Goal: Information Seeking & Learning: Learn about a topic

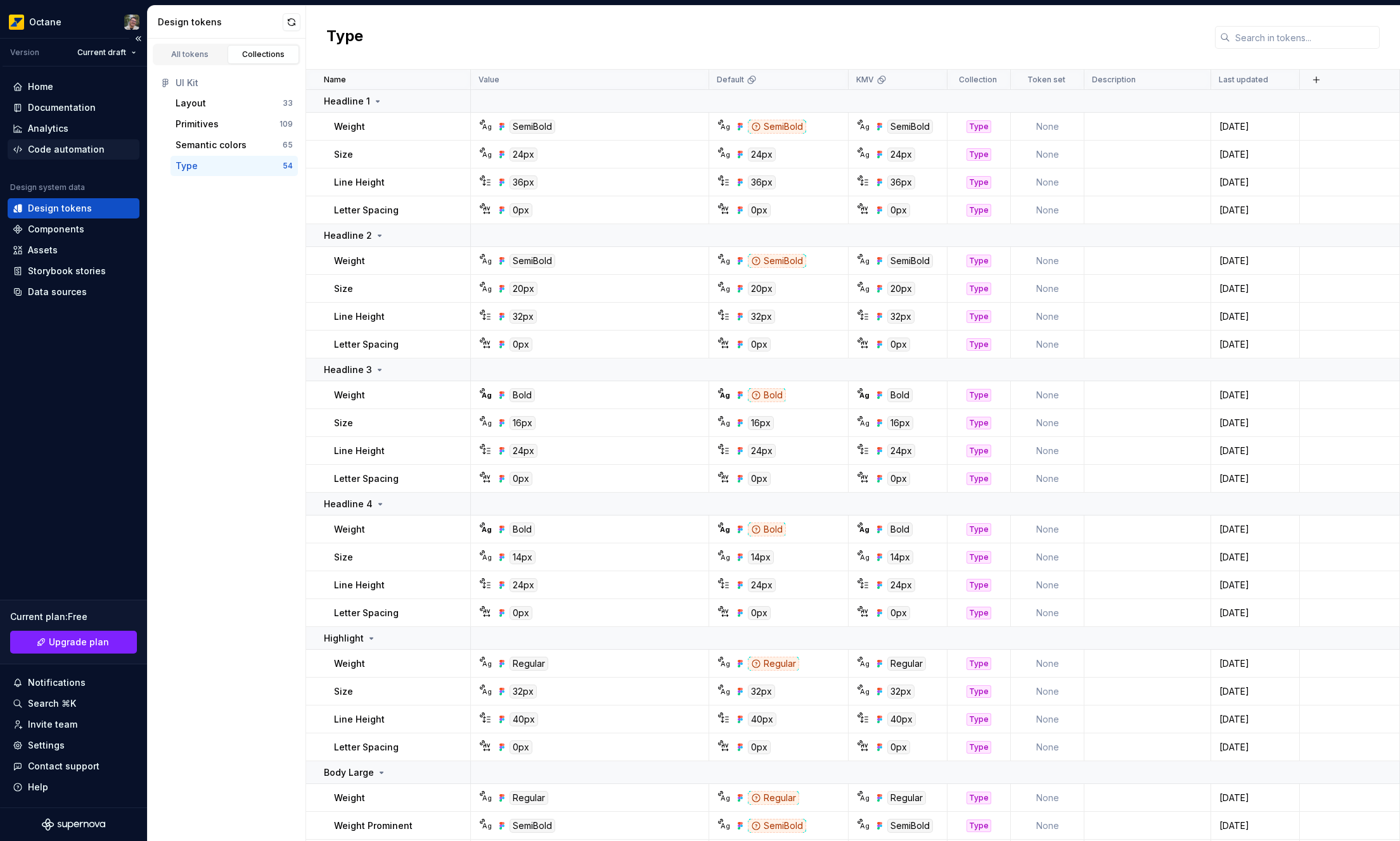
click at [59, 140] on div "Code automation" at bounding box center [73, 150] width 132 height 20
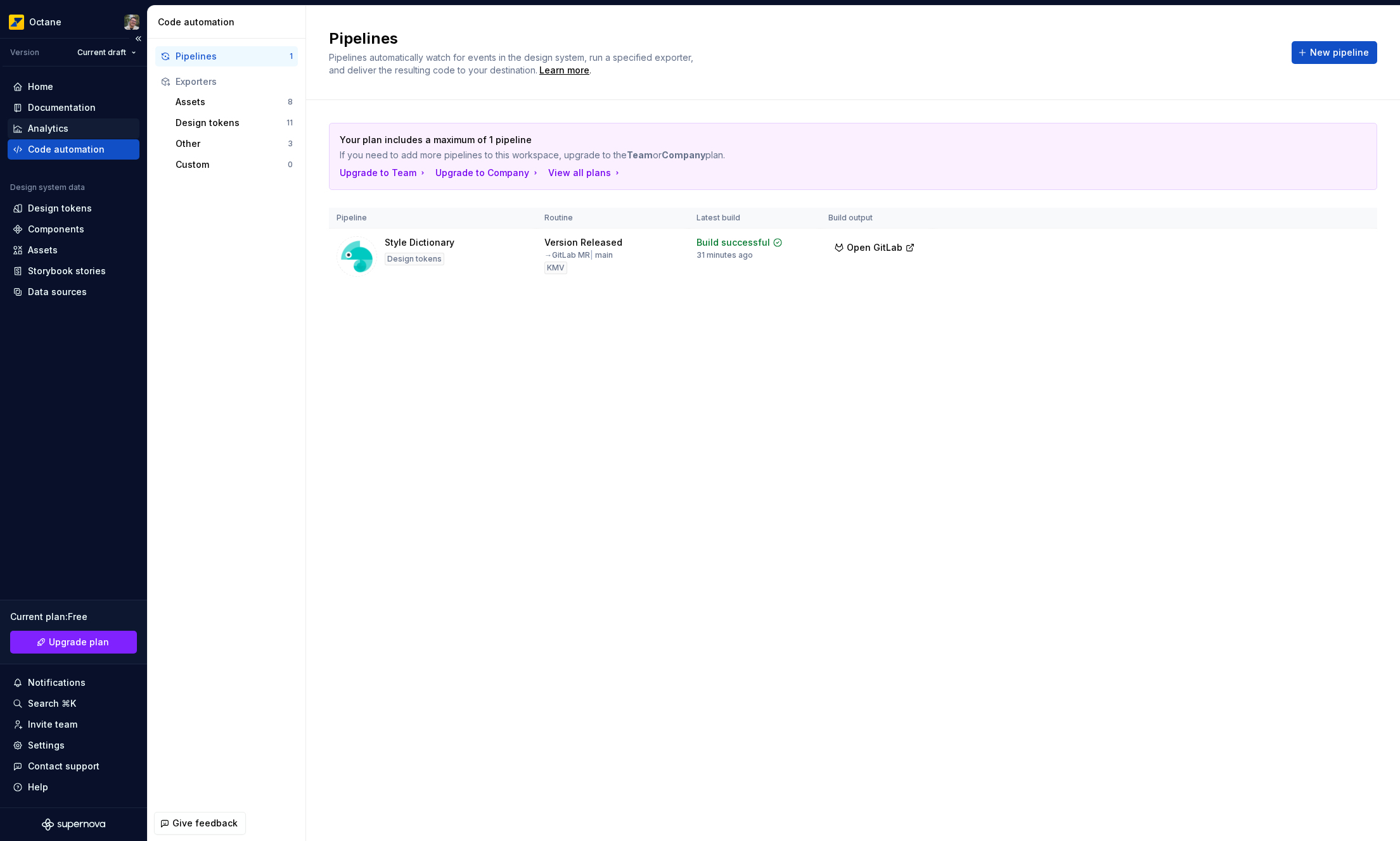
click at [73, 126] on div "Analytics" at bounding box center [73, 128] width 122 height 13
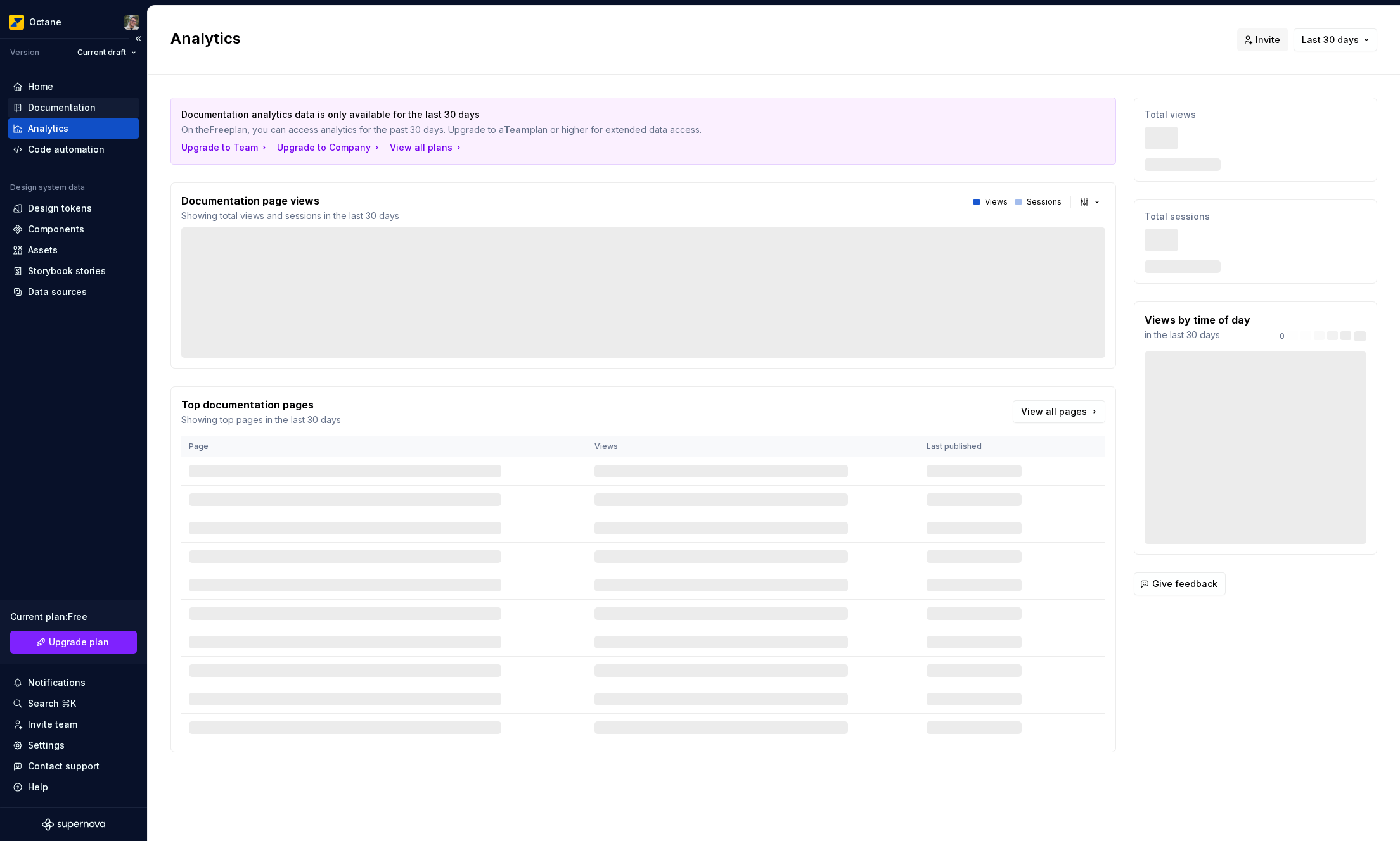
click at [89, 104] on div "Documentation" at bounding box center [61, 108] width 68 height 13
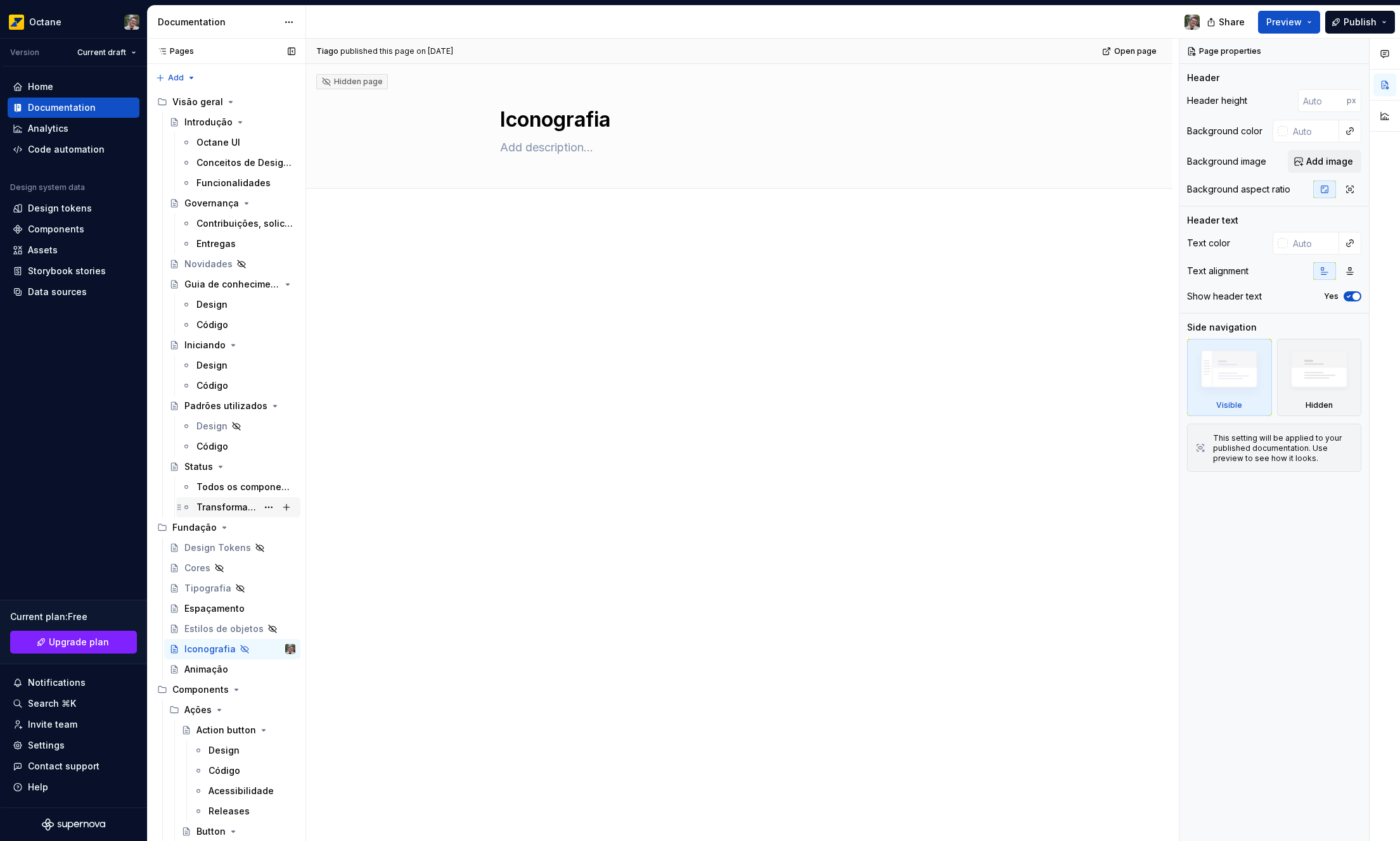
scroll to position [317, 0]
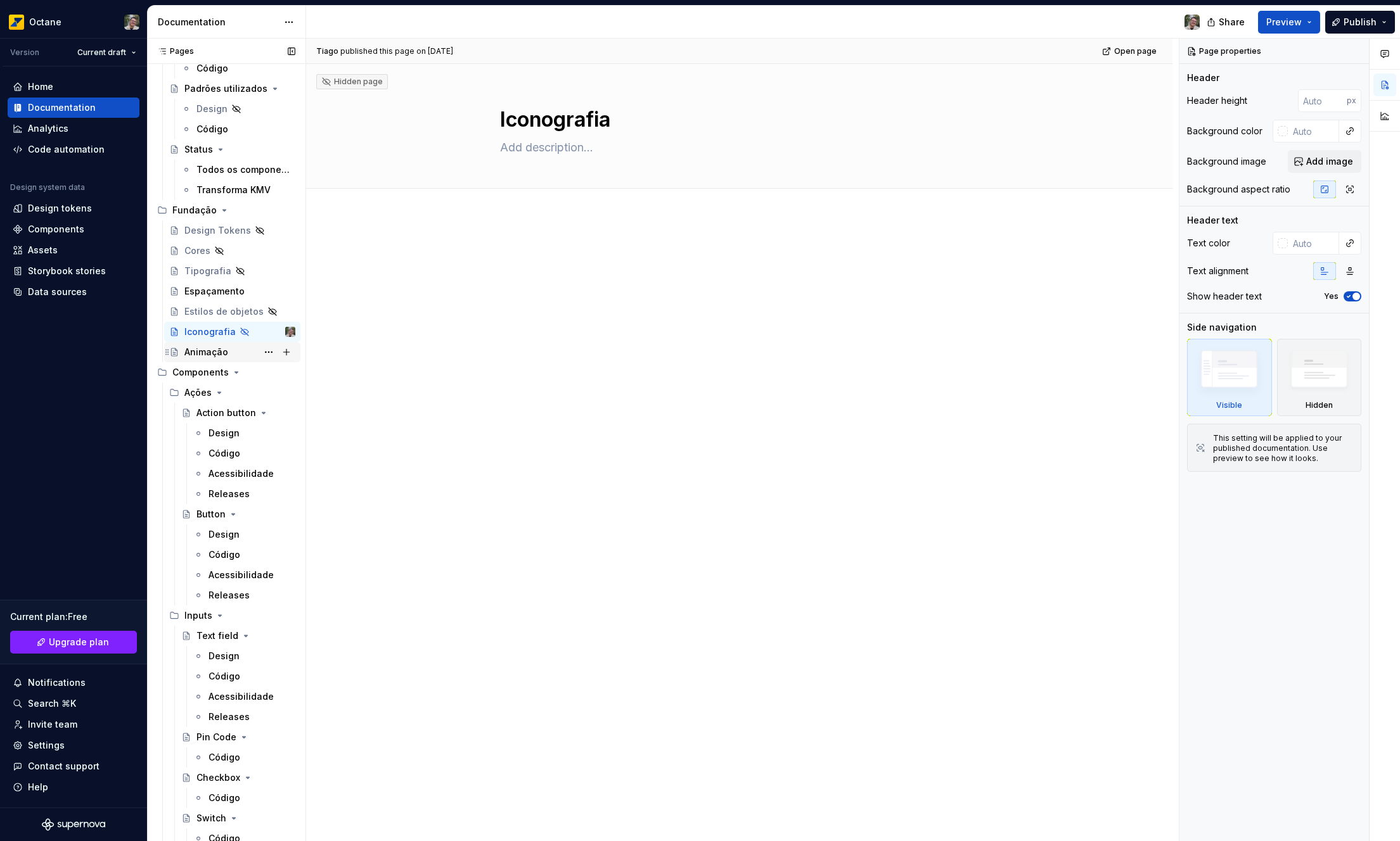
click at [212, 355] on div "Animação" at bounding box center [206, 352] width 44 height 13
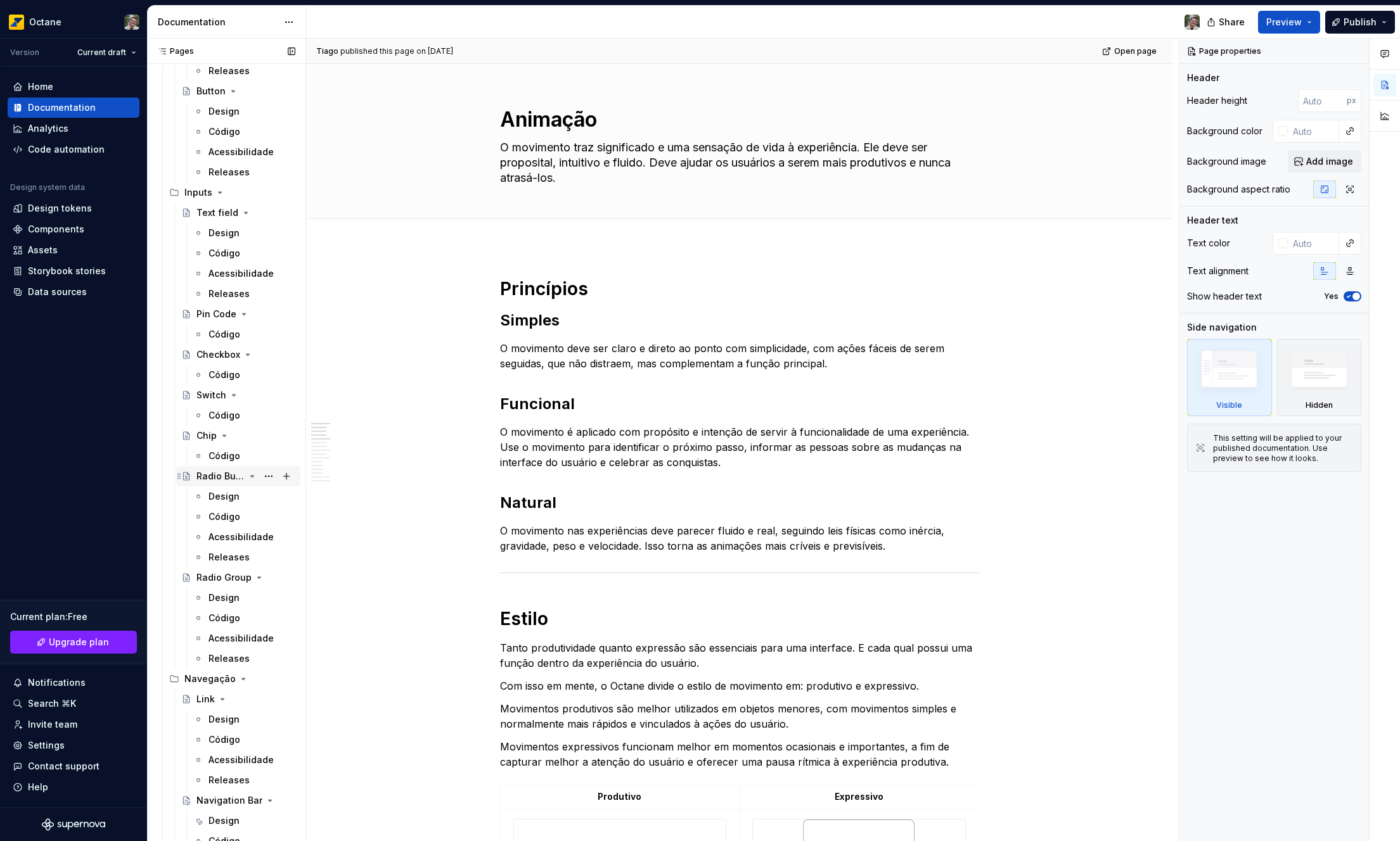
scroll to position [829, 0]
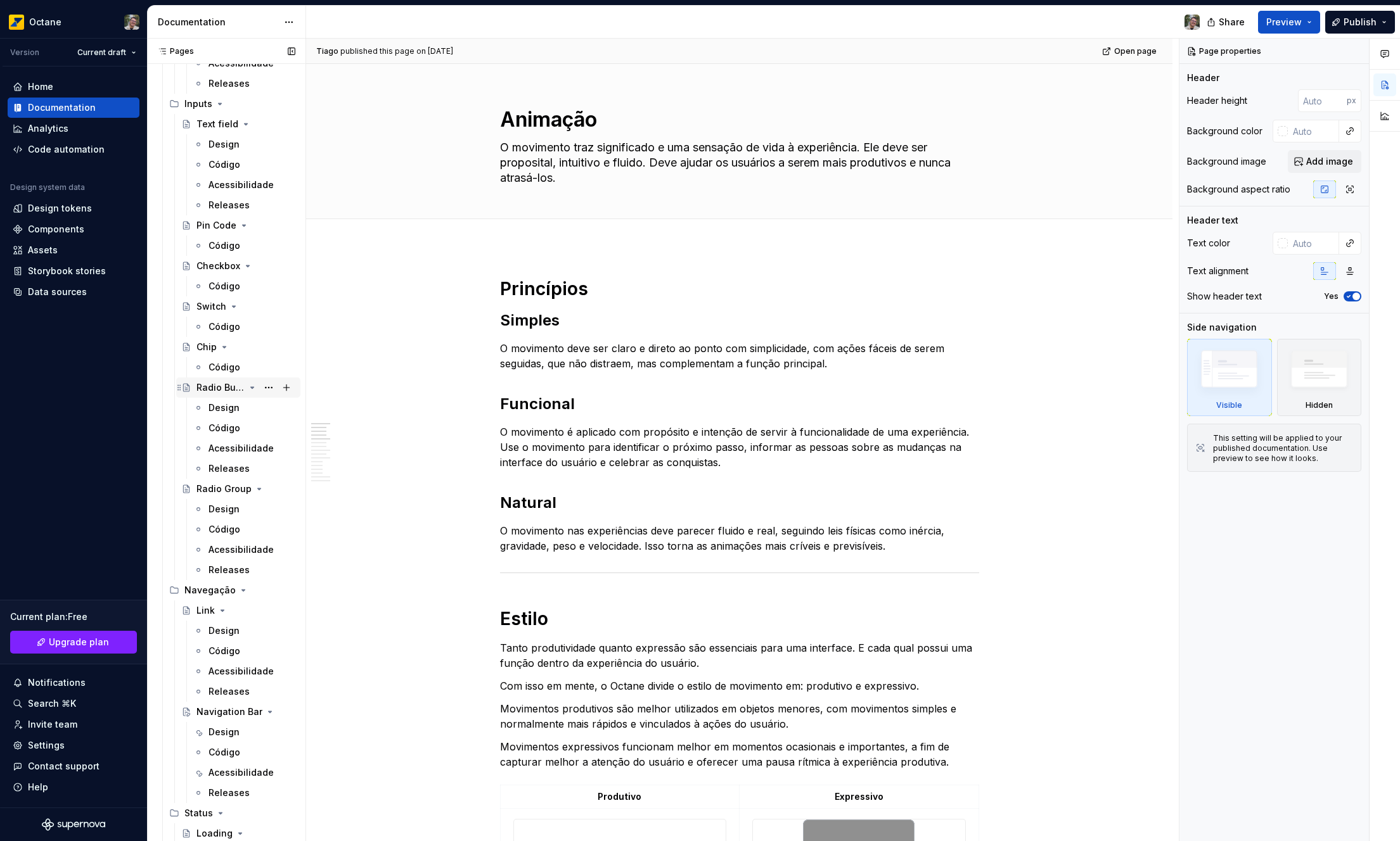
click at [225, 385] on div "Radio Button" at bounding box center [220, 387] width 48 height 13
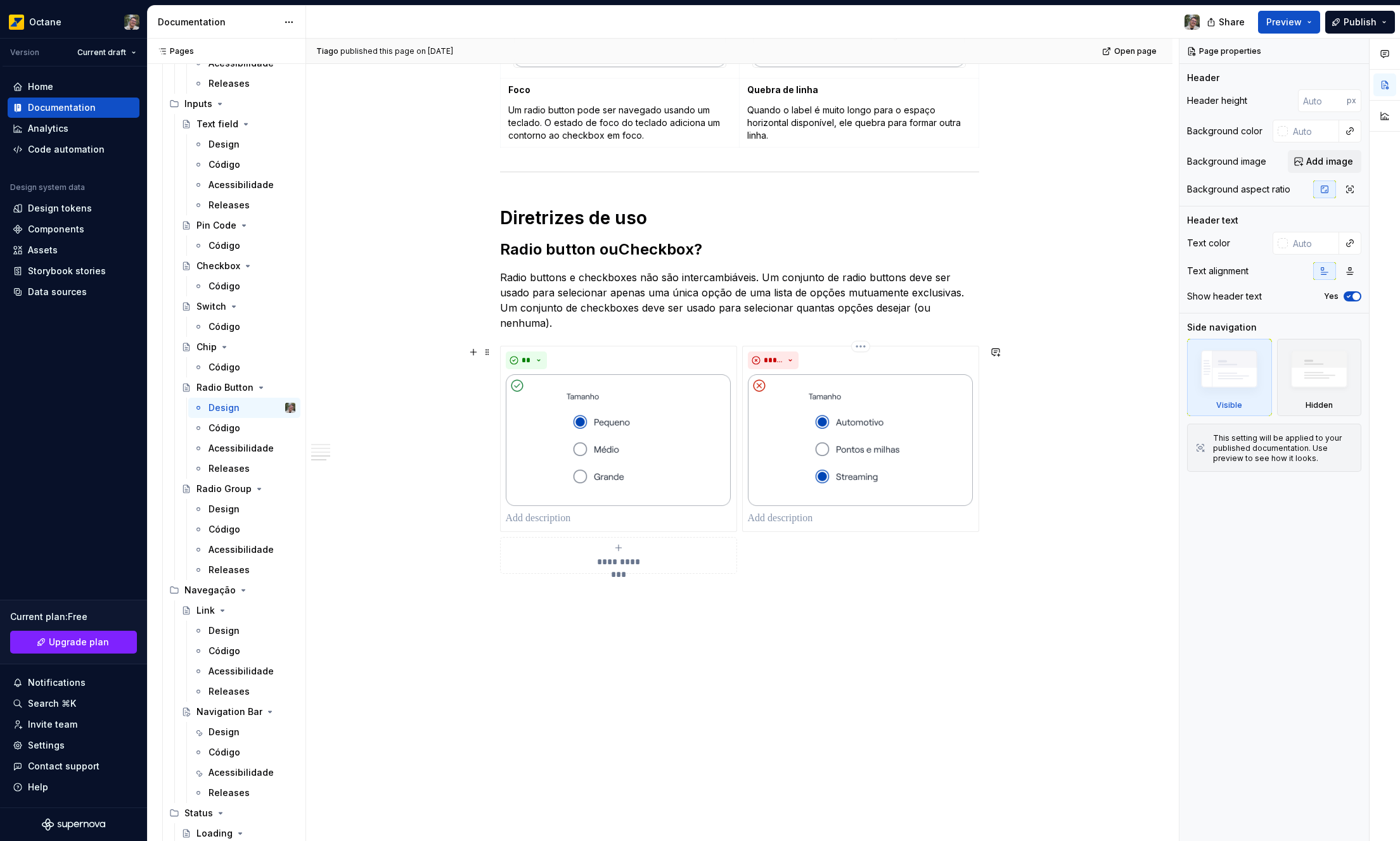
scroll to position [302, 0]
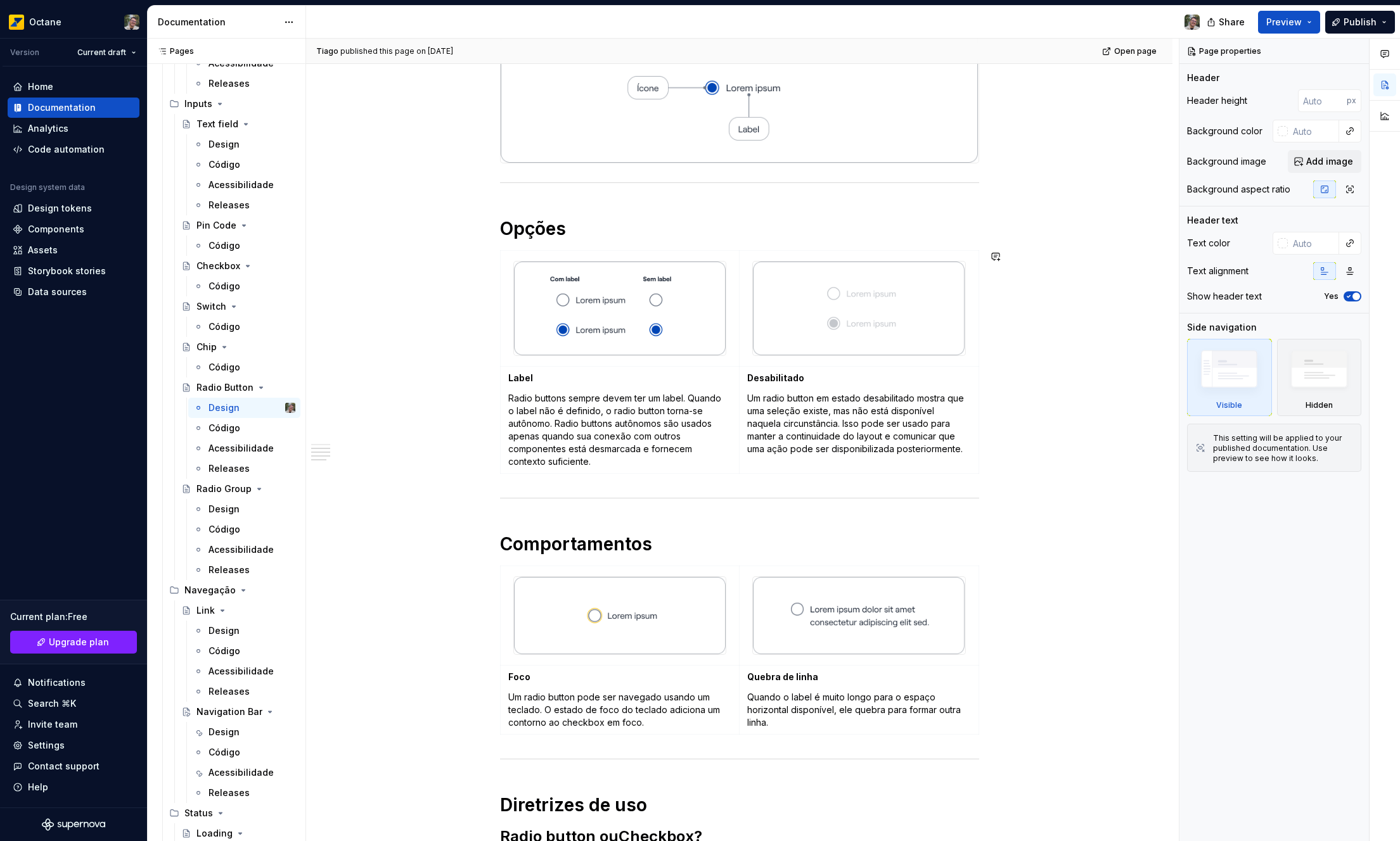
type textarea "*"
